Goal: Register for event/course

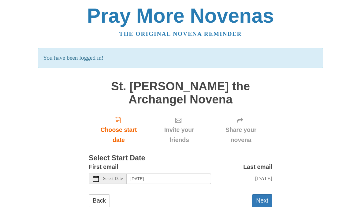
scroll to position [9, 0]
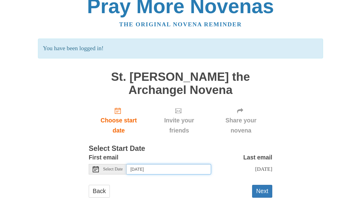
click at [164, 168] on input "Wednesday, October 8th" at bounding box center [169, 169] width 84 height 10
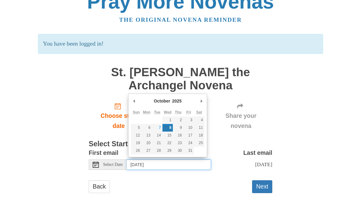
type input "Tuesday, October 7th"
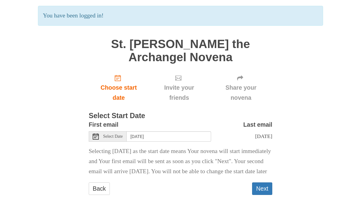
scroll to position [49, 0]
click at [264, 190] on button "Next" at bounding box center [262, 188] width 20 height 13
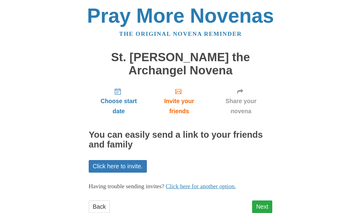
click at [260, 201] on link "Next" at bounding box center [262, 206] width 20 height 13
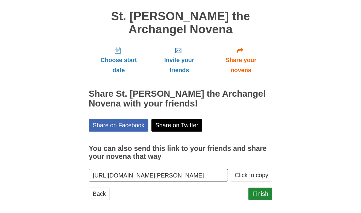
scroll to position [41, 0]
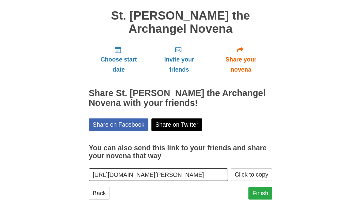
click at [264, 189] on link "Finish" at bounding box center [260, 193] width 24 height 13
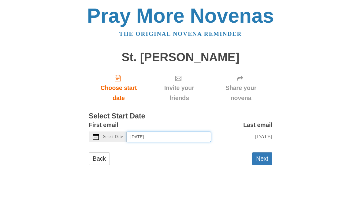
click at [191, 134] on input "Wednesday, October 8th" at bounding box center [169, 136] width 84 height 10
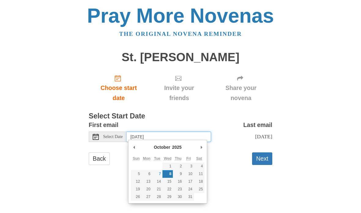
type input "Tuesday, October 7th"
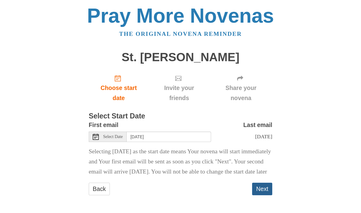
click at [266, 195] on button "Next" at bounding box center [262, 188] width 20 height 13
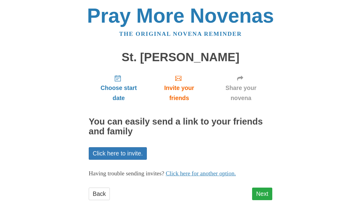
click at [262, 191] on link "Next" at bounding box center [262, 193] width 20 height 13
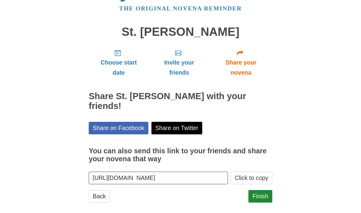
scroll to position [30, 0]
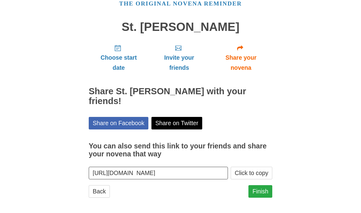
click at [262, 188] on link "Finish" at bounding box center [260, 191] width 24 height 13
